Goal: Task Accomplishment & Management: Manage account settings

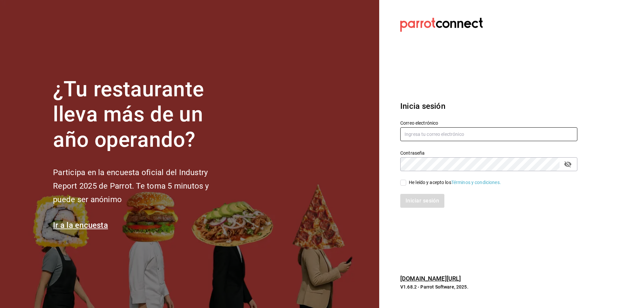
click at [426, 138] on input "text" at bounding box center [488, 134] width 177 height 14
type input "[EMAIL_ADDRESS][DOMAIN_NAME]"
click at [404, 181] on input "He leído y acepto los Términos y condiciones." at bounding box center [403, 182] width 6 height 6
checkbox input "true"
click at [415, 202] on button "Iniciar sesión" at bounding box center [422, 201] width 45 height 14
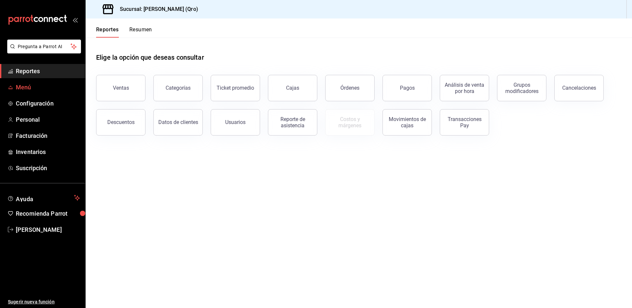
click at [25, 90] on span "Menú" at bounding box center [48, 87] width 64 height 9
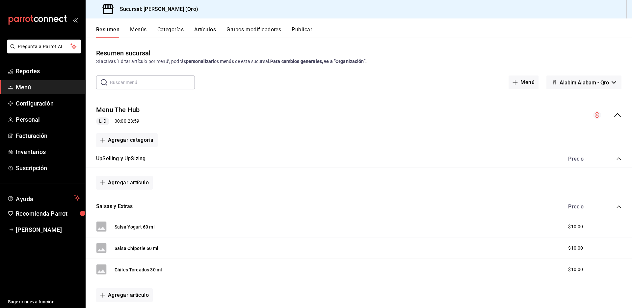
click at [612, 83] on icon "button" at bounding box center [614, 82] width 5 height 3
click at [591, 100] on li "Alabim Alabam - Qro" at bounding box center [580, 100] width 60 height 16
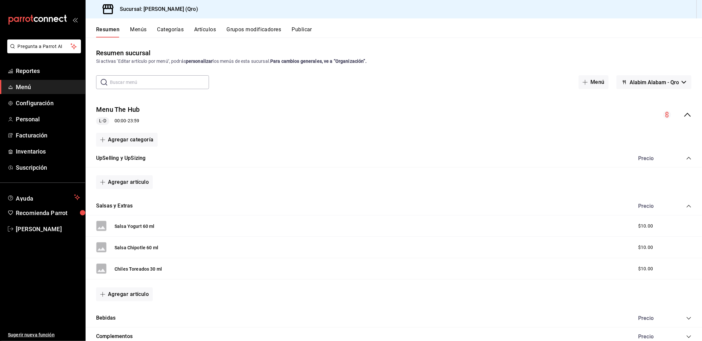
click at [158, 6] on h3 "Sucursal: Alabim Alabam (Qro)" at bounding box center [157, 9] width 84 height 8
click at [126, 10] on h3 "Sucursal: Alabim Alabam (Qro)" at bounding box center [157, 9] width 84 height 8
click at [177, 15] on div "Sucursal: Alabim Alabam (Qro)" at bounding box center [146, 9] width 110 height 18
click at [112, 11] on icon at bounding box center [107, 9] width 11 height 10
click at [105, 10] on icon at bounding box center [107, 9] width 13 height 13
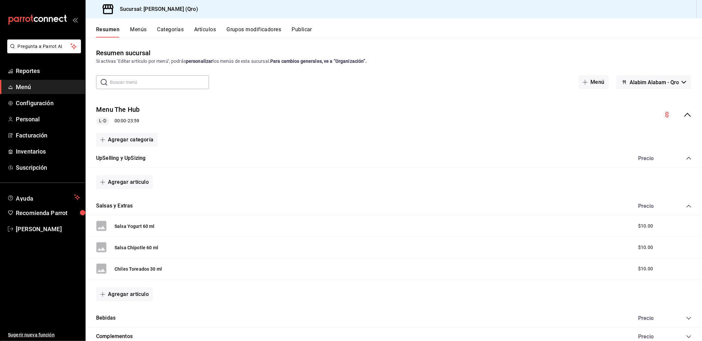
click at [110, 8] on icon at bounding box center [107, 9] width 13 height 13
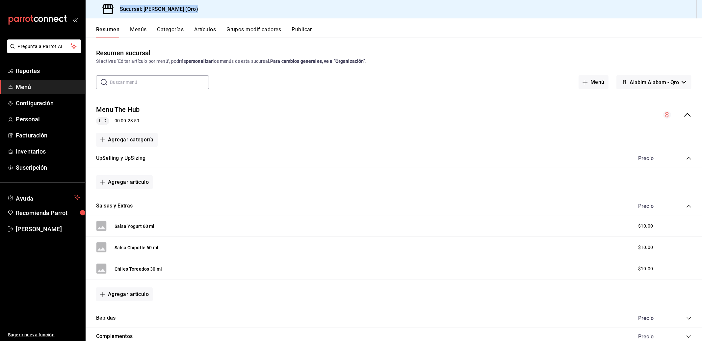
click at [110, 8] on icon at bounding box center [107, 9] width 13 height 13
click at [39, 102] on span "Configuración" at bounding box center [48, 103] width 64 height 9
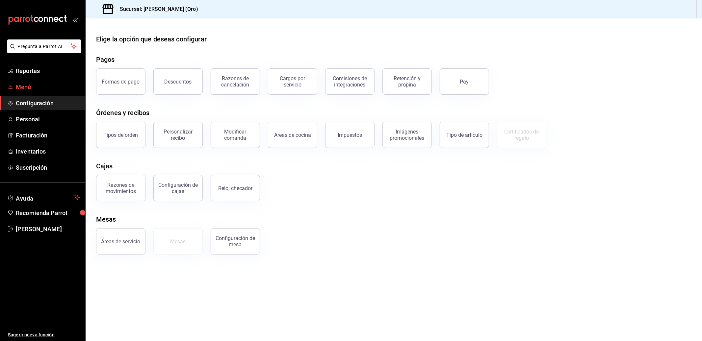
click at [25, 86] on span "Menú" at bounding box center [48, 87] width 64 height 9
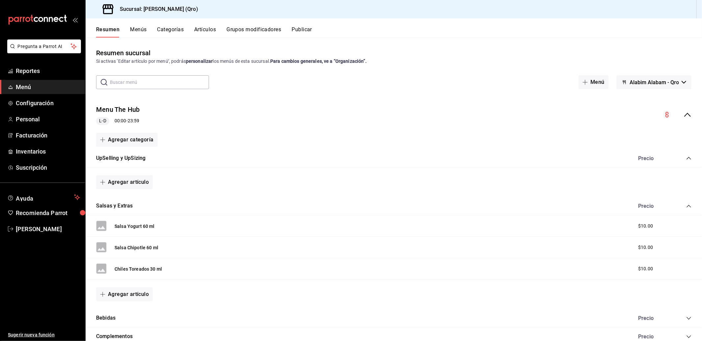
click at [632, 114] on circle "collapse-menu-row" at bounding box center [667, 115] width 8 height 8
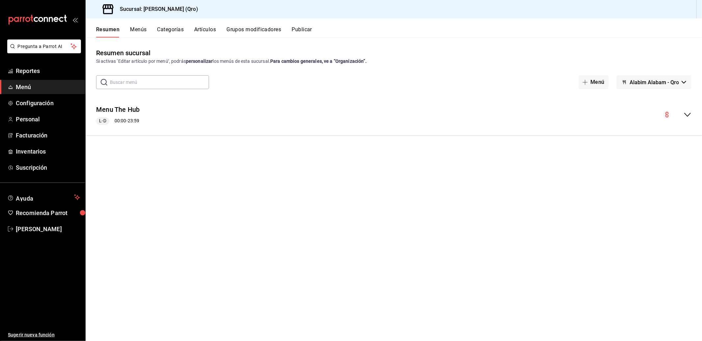
click at [632, 113] on icon "collapse-menu-row" at bounding box center [688, 115] width 8 height 8
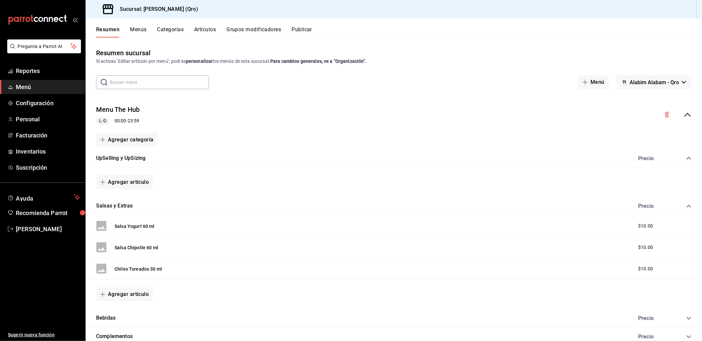
click at [202, 62] on strong "personalizar" at bounding box center [199, 61] width 27 height 5
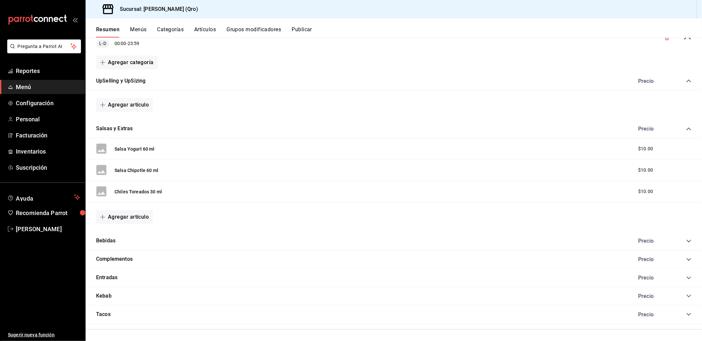
scroll to position [79, 0]
click at [632, 127] on icon "collapse-category-row" at bounding box center [689, 127] width 4 height 3
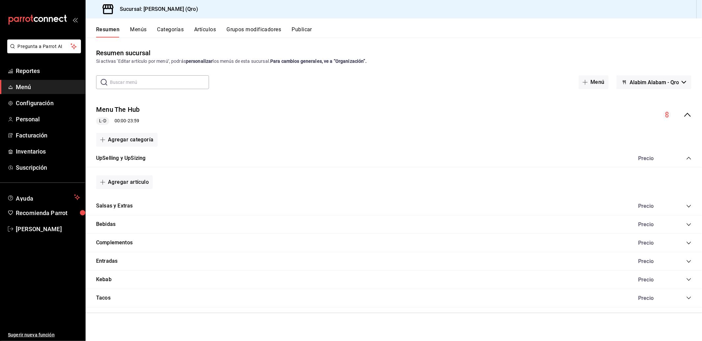
scroll to position [0, 0]
click at [632, 281] on icon "collapse-category-row" at bounding box center [689, 280] width 4 height 3
click at [205, 31] on button "Artículos" at bounding box center [205, 31] width 22 height 11
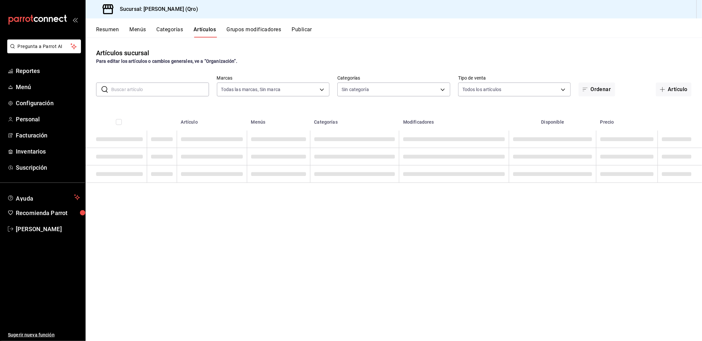
type input "abe47eec-5dd1-4eb9-842d-4ab34d9fcfb9"
type input "9a4531b0-569d-47f1-b37b-7d0c1bf7100b,55c071c1-6948-4837-93c1-1c1b8e3940e4,7d4bb…"
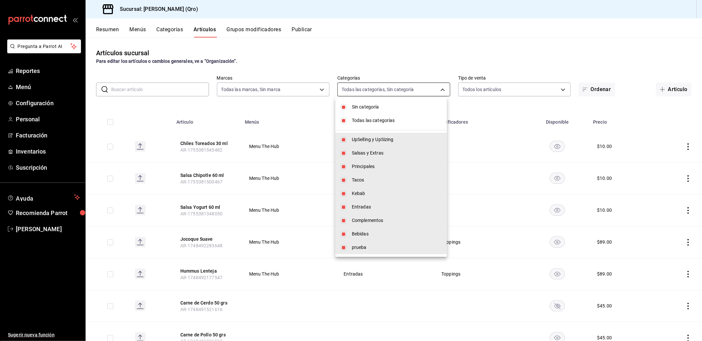
click at [442, 89] on body "Pregunta a Parrot AI Reportes Menú Configuración Personal Facturación Inventari…" at bounding box center [351, 170] width 702 height 341
click at [344, 106] on input "checkbox" at bounding box center [344, 107] width 6 height 6
checkbox input "false"
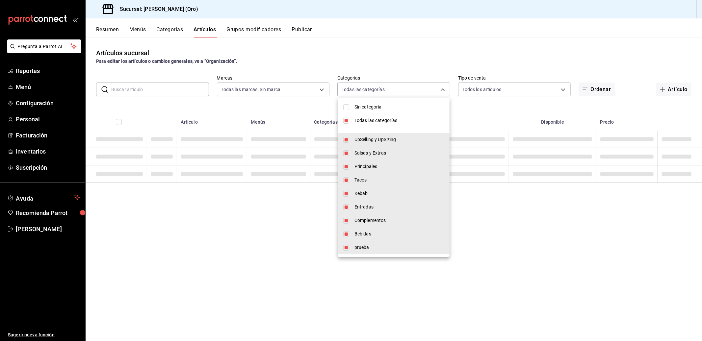
click at [345, 119] on input "checkbox" at bounding box center [346, 121] width 6 height 6
checkbox input "false"
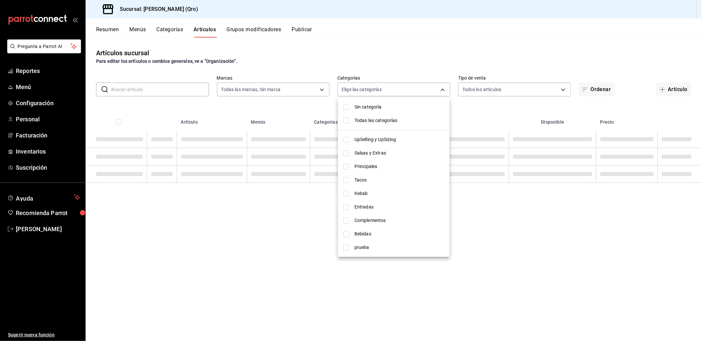
checkbox input "false"
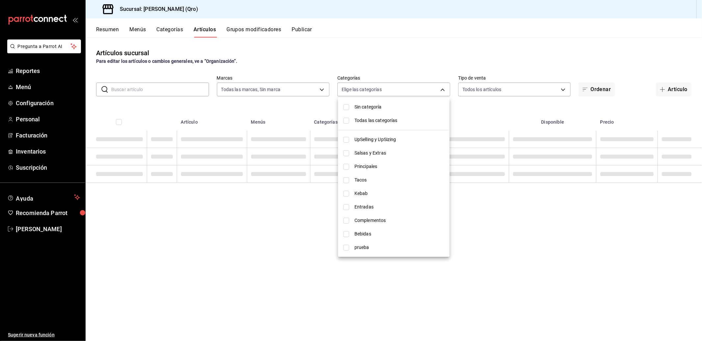
checkbox input "false"
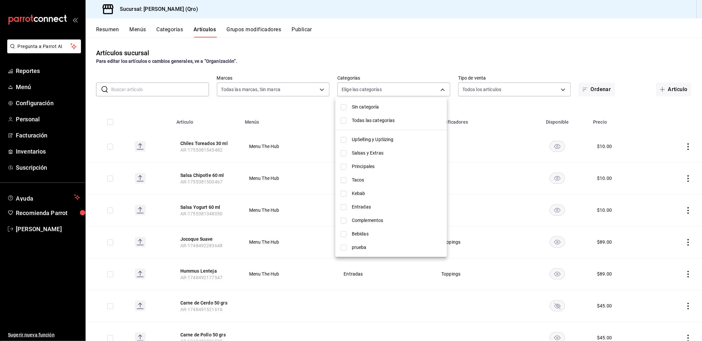
click at [344, 193] on input "checkbox" at bounding box center [344, 194] width 6 height 6
checkbox input "true"
type input "5573b168-b8ff-49de-af67-977d3f7b65dc"
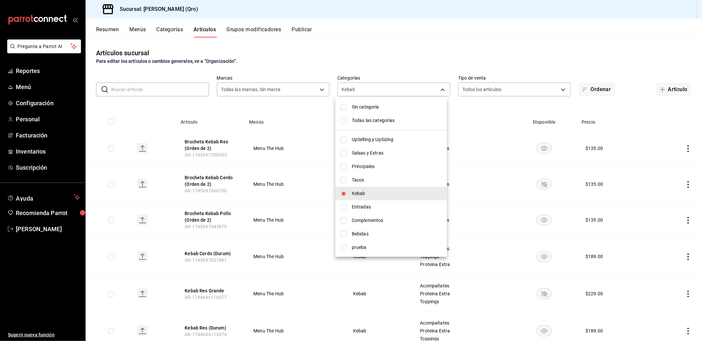
click at [359, 54] on div at bounding box center [351, 170] width 702 height 341
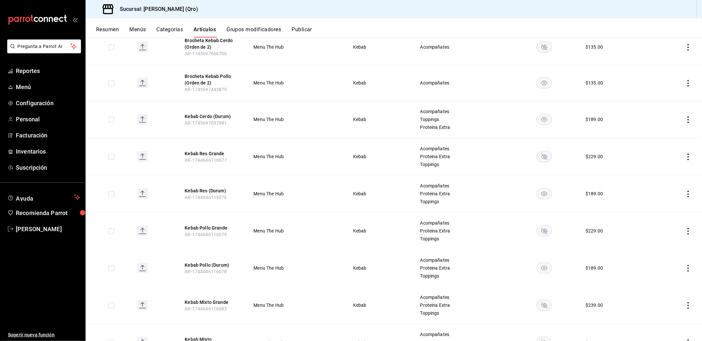
scroll to position [138, 0]
click at [541, 118] on rect "availability-product" at bounding box center [544, 119] width 15 height 11
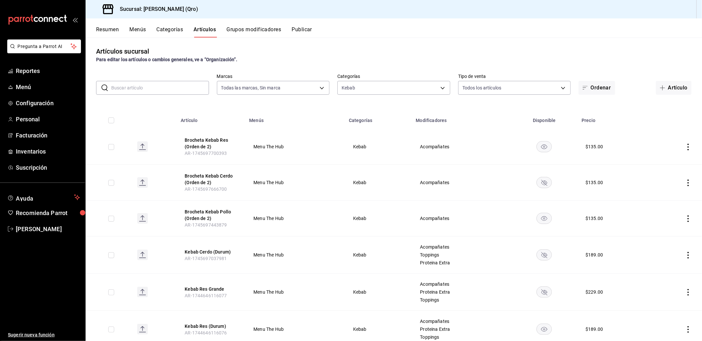
scroll to position [0, 0]
click at [304, 31] on button "Publicar" at bounding box center [302, 31] width 20 height 11
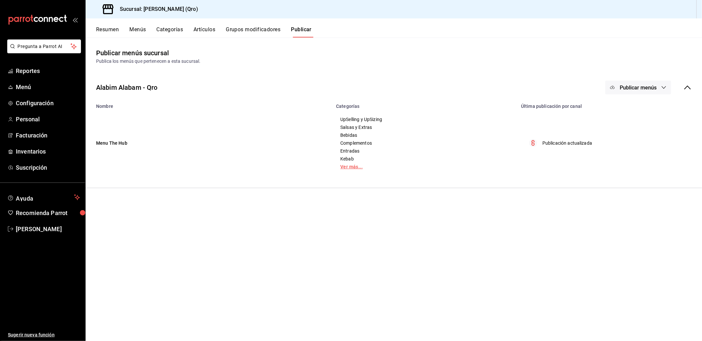
click at [355, 167] on link "Ver más..." at bounding box center [424, 167] width 169 height 5
click at [632, 87] on icon "button" at bounding box center [664, 87] width 4 height 3
click at [632, 109] on span "Punto de venta" at bounding box center [648, 109] width 32 height 7
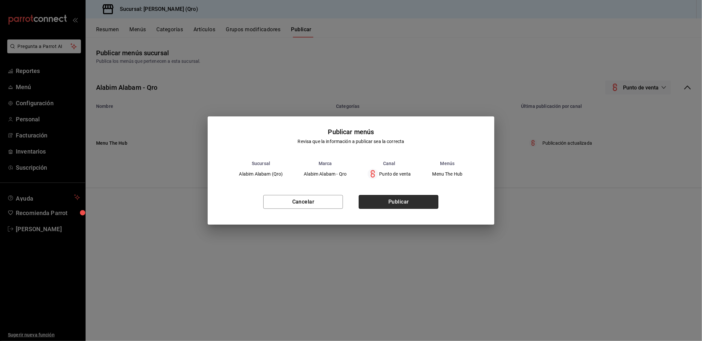
click at [396, 201] on button "Publicar" at bounding box center [399, 202] width 80 height 14
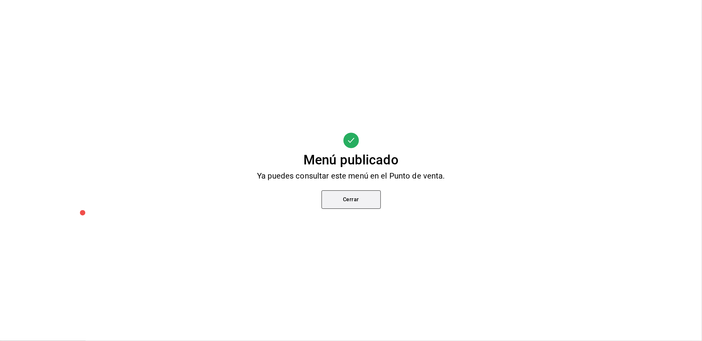
click at [357, 202] on button "Cerrar" at bounding box center [351, 200] width 59 height 18
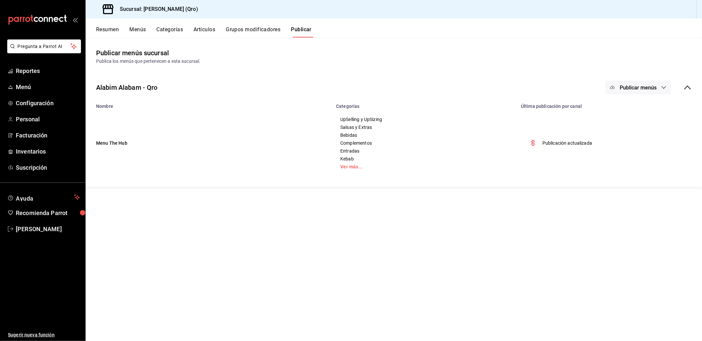
click at [133, 31] on button "Menús" at bounding box center [137, 31] width 16 height 11
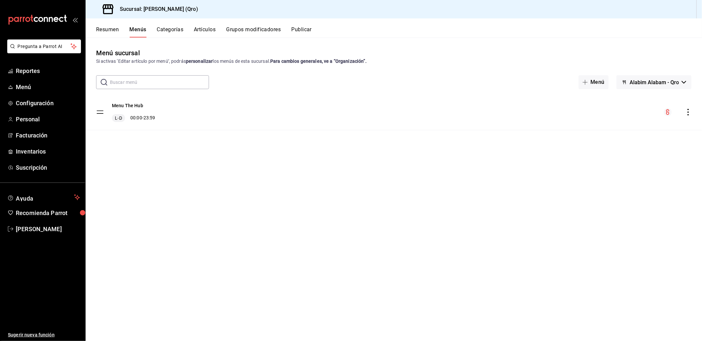
click at [101, 112] on tbody "Menu The Hub L-D 00:00 - 23:59" at bounding box center [394, 112] width 617 height 36
click at [632, 113] on circle "menu-maker-table" at bounding box center [668, 112] width 8 height 8
click at [632, 113] on icon "actions" at bounding box center [688, 112] width 7 height 7
click at [610, 153] on span "Previsualizar" at bounding box center [636, 154] width 80 height 7
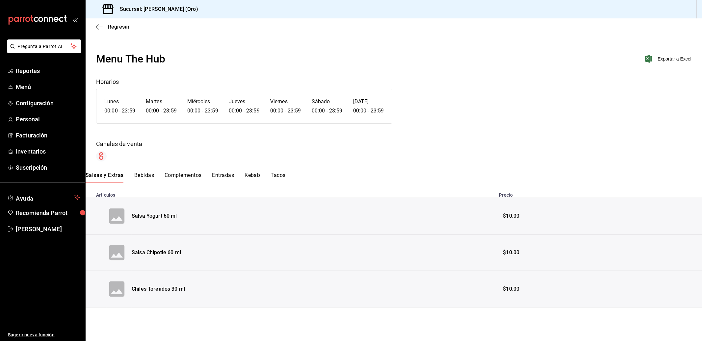
click at [142, 175] on button "Bebidas" at bounding box center [144, 177] width 20 height 11
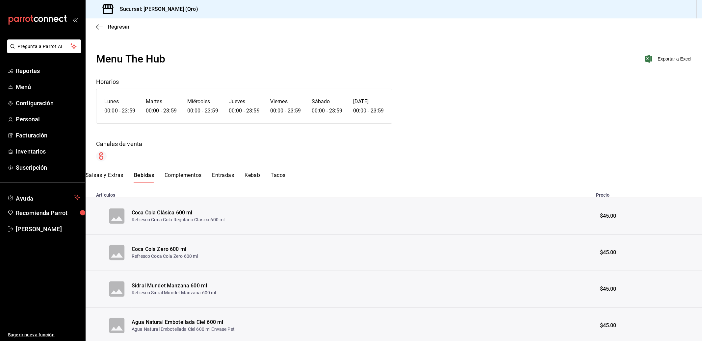
click at [251, 174] on button "Kebab" at bounding box center [252, 177] width 15 height 11
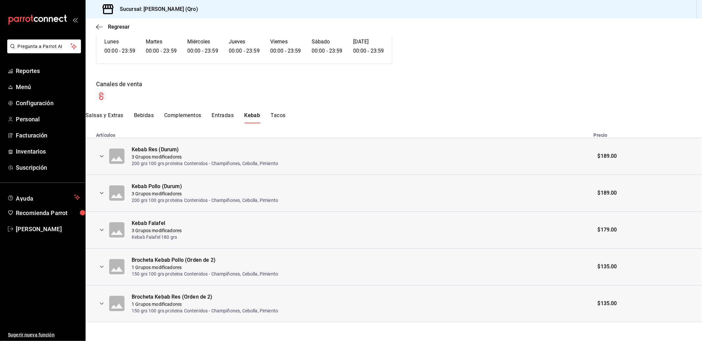
scroll to position [62, 0]
click at [108, 115] on button "Salsas y Extras" at bounding box center [105, 115] width 38 height 11
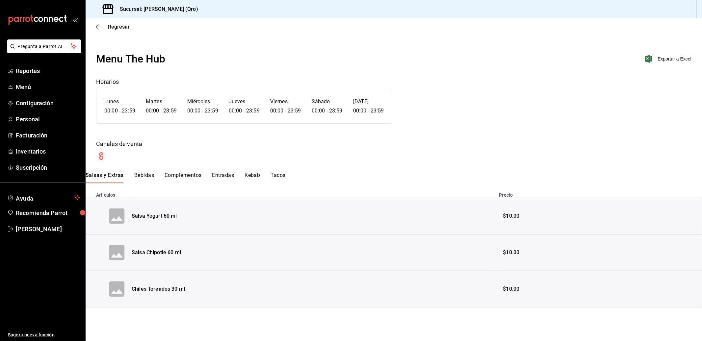
click at [144, 173] on button "Bebidas" at bounding box center [144, 177] width 20 height 11
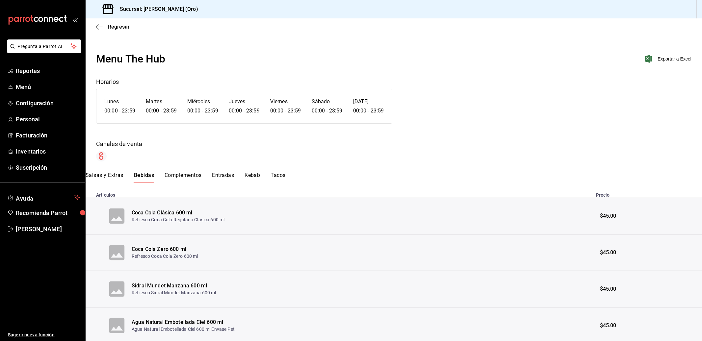
click at [180, 174] on button "Complementos" at bounding box center [183, 177] width 37 height 11
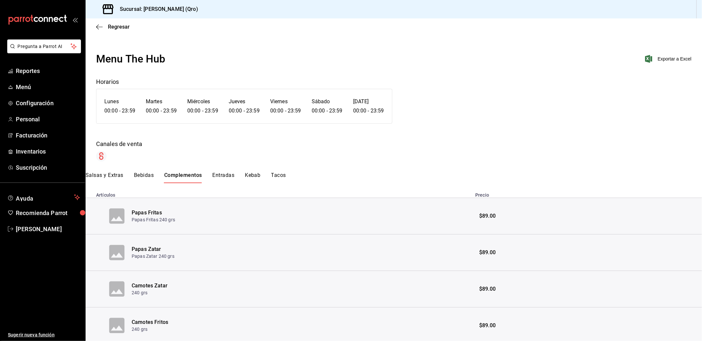
scroll to position [24, 0]
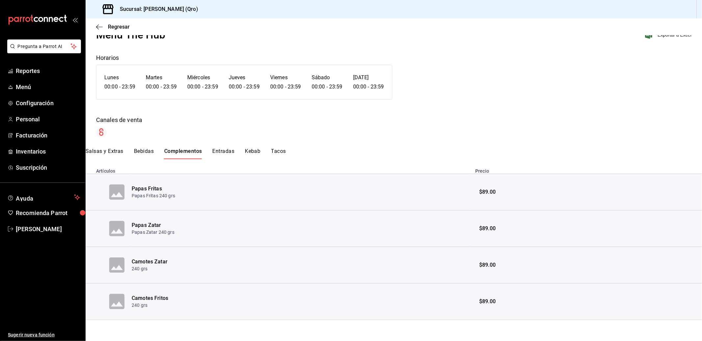
click at [221, 150] on button "Entradas" at bounding box center [224, 153] width 22 height 11
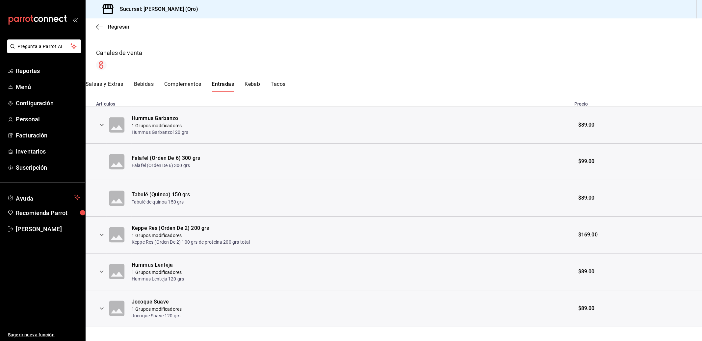
scroll to position [98, 0]
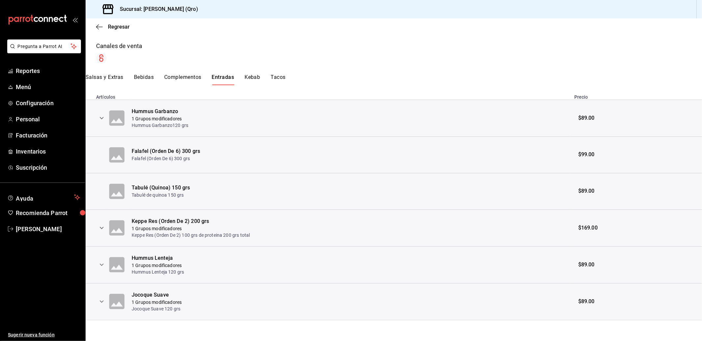
click at [283, 73] on div "Menu The Hub Exportar a Excel Horarios Lunes 00:00 - 23:59 Martes 00:00 - 23:59…" at bounding box center [394, 137] width 617 height 368
click at [278, 77] on button "Tacos" at bounding box center [278, 79] width 15 height 11
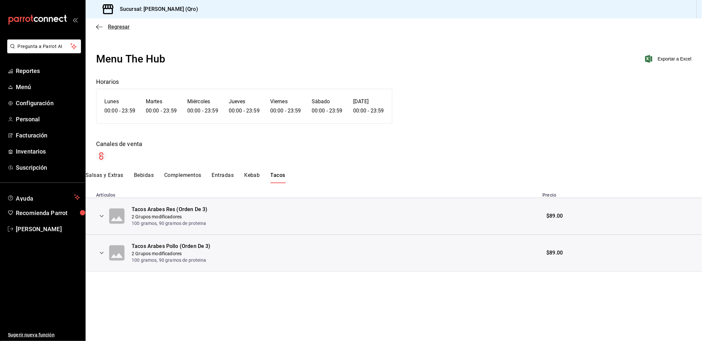
click at [100, 27] on icon "button" at bounding box center [99, 27] width 7 height 0
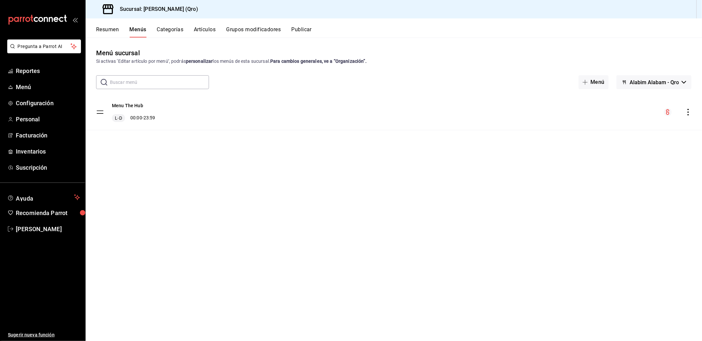
click at [632, 83] on icon "button" at bounding box center [684, 82] width 5 height 3
click at [632, 83] on div at bounding box center [351, 170] width 702 height 341
click at [106, 33] on button "Resumen" at bounding box center [107, 31] width 23 height 11
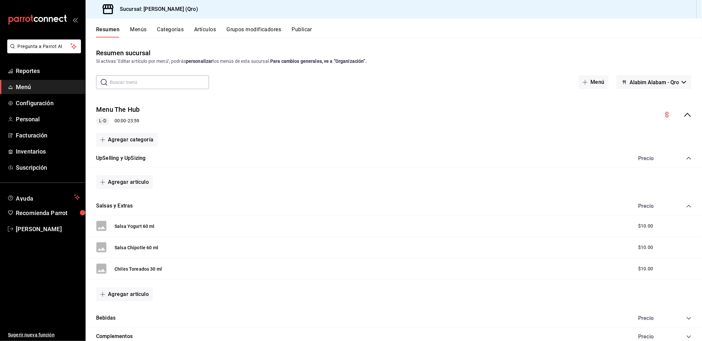
click at [128, 11] on h3 "Sucursal: Alabim Alabam (Qro)" at bounding box center [157, 9] width 84 height 8
click at [117, 11] on h3 "Sucursal: Alabim Alabam (Qro)" at bounding box center [157, 9] width 84 height 8
click at [106, 11] on icon at bounding box center [107, 9] width 13 height 13
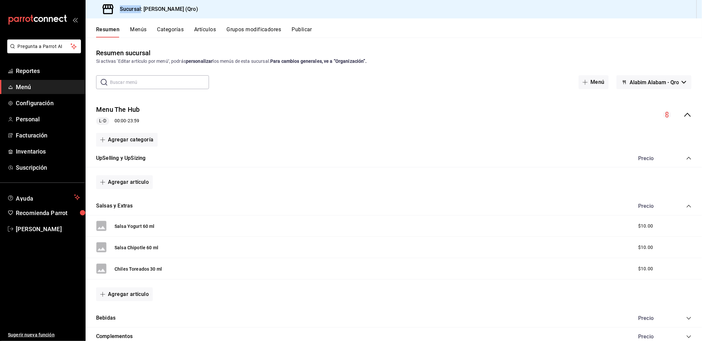
click at [106, 11] on icon at bounding box center [107, 9] width 13 height 13
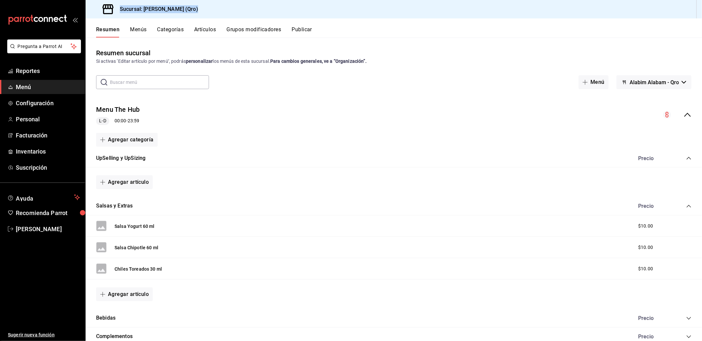
click at [76, 19] on icon "open_drawer_menu" at bounding box center [74, 19] width 5 height 5
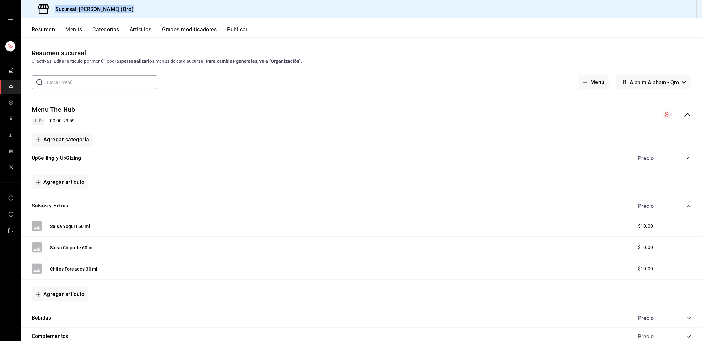
click at [11, 21] on icon "open drawer" at bounding box center [10, 19] width 5 height 3
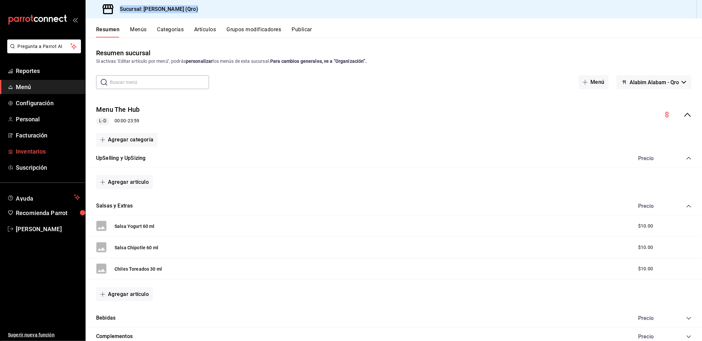
click at [32, 152] on span "Inventarios" at bounding box center [48, 151] width 64 height 9
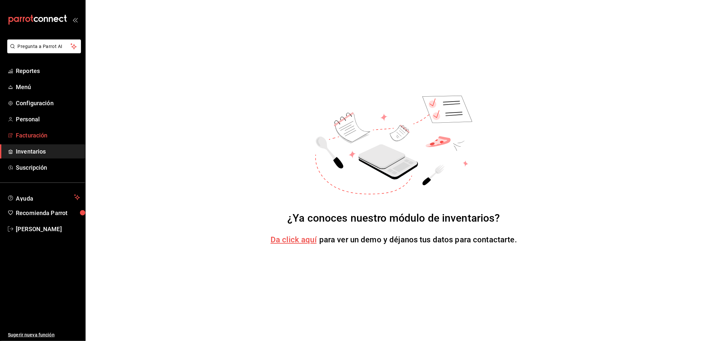
click at [28, 135] on span "Facturación" at bounding box center [48, 135] width 64 height 9
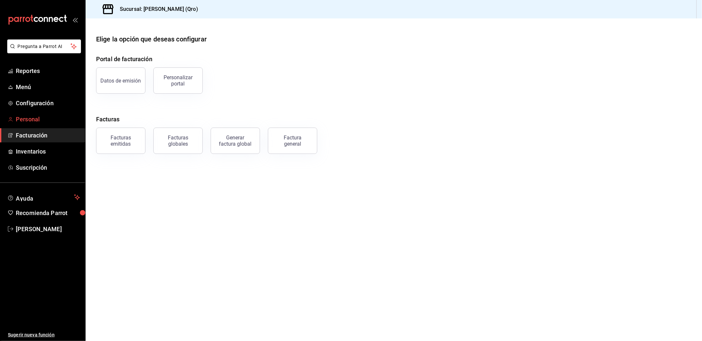
click at [28, 119] on span "Personal" at bounding box center [48, 119] width 64 height 9
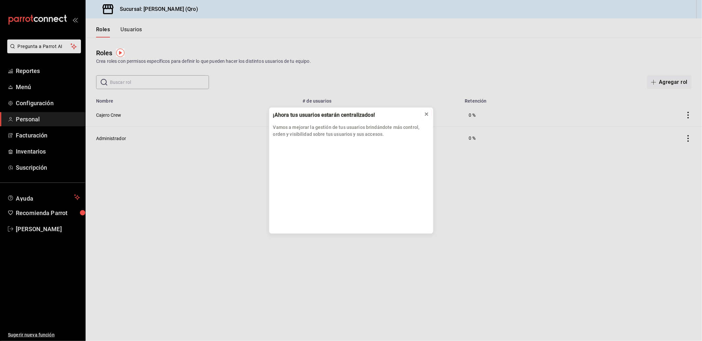
click at [428, 114] on icon at bounding box center [426, 114] width 5 height 5
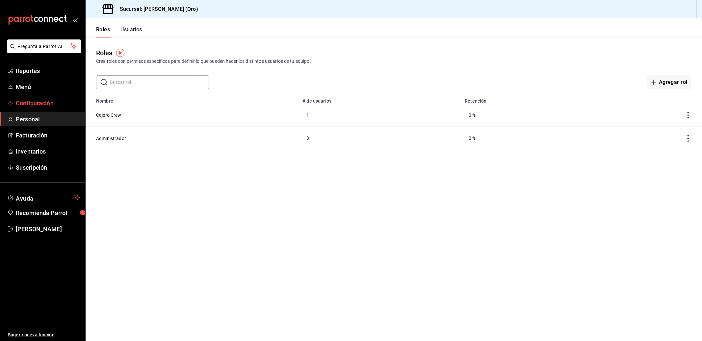
click at [38, 103] on span "Configuración" at bounding box center [48, 103] width 64 height 9
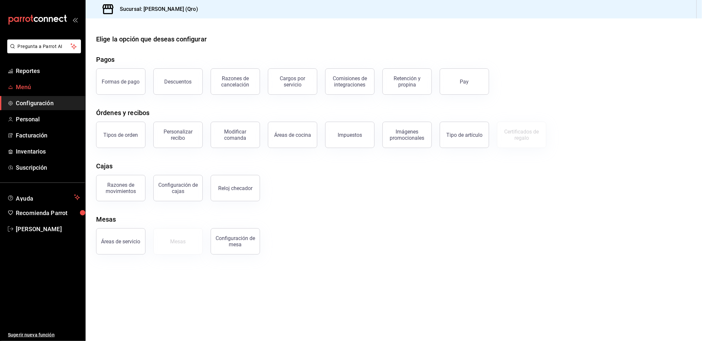
click at [30, 89] on span "Menú" at bounding box center [48, 87] width 64 height 9
